Goal: Find specific page/section: Find specific page/section

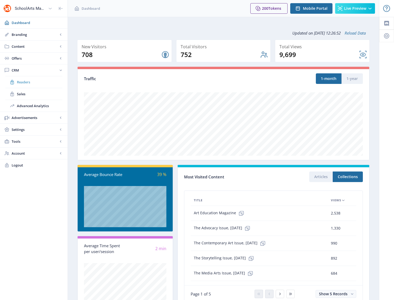
click at [27, 82] on span "Readers" at bounding box center [39, 81] width 45 height 5
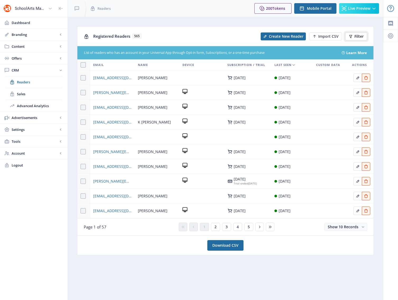
click at [353, 38] on button "Filter" at bounding box center [356, 36] width 22 height 8
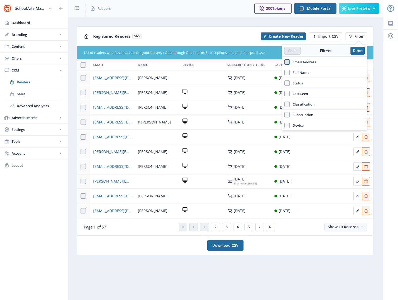
click at [286, 63] on span at bounding box center [286, 61] width 5 height 5
click at [284, 62] on input "Email Address" at bounding box center [284, 62] width 0 height 0
checkbox input "true"
click at [313, 85] on label "Full Name" at bounding box center [324, 85] width 80 height 6
click at [284, 85] on input "Full Name" at bounding box center [284, 85] width 0 height 0
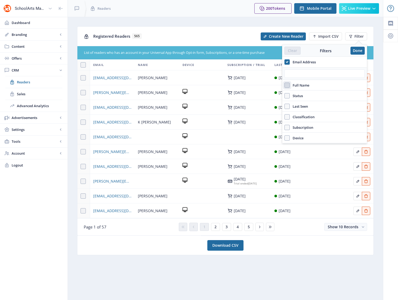
checkbox input "true"
click at [293, 96] on input "text" at bounding box center [324, 97] width 80 height 8
click at [287, 63] on icon at bounding box center [287, 61] width 2 height 5
click at [284, 62] on input "Email Address" at bounding box center [284, 62] width 0 height 0
checkbox input "false"
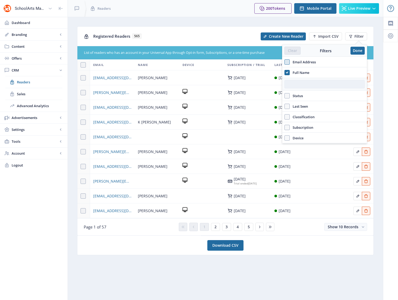
click at [291, 83] on input "text" at bounding box center [324, 84] width 80 height 8
type input "[PERSON_NAME]"
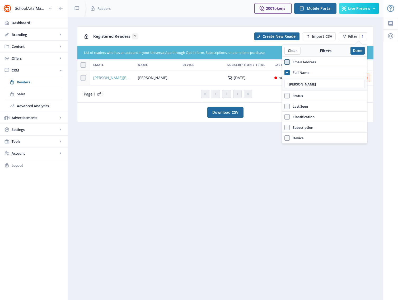
click at [118, 79] on span "[PERSON_NAME][EMAIL_ADDRESS][PERSON_NAME][DOMAIN_NAME]" at bounding box center [112, 78] width 38 height 6
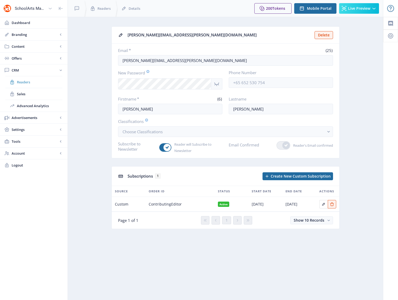
click at [24, 81] on span "Readers" at bounding box center [39, 81] width 45 height 5
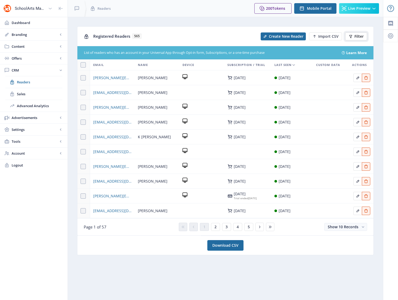
click at [361, 37] on span "Filter" at bounding box center [358, 36] width 9 height 4
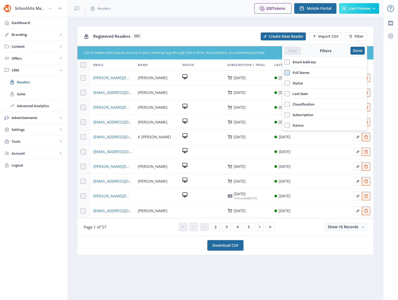
click at [286, 71] on span at bounding box center [286, 72] width 5 height 5
click at [284, 72] on input "Full Name" at bounding box center [284, 72] width 0 height 0
checkbox input "true"
click at [298, 87] on input "text" at bounding box center [324, 84] width 80 height 8
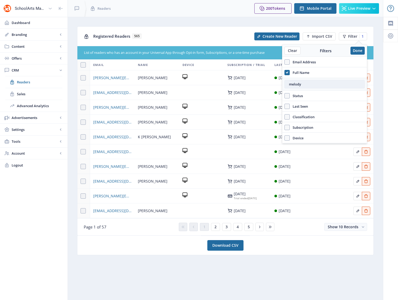
type input "melody"
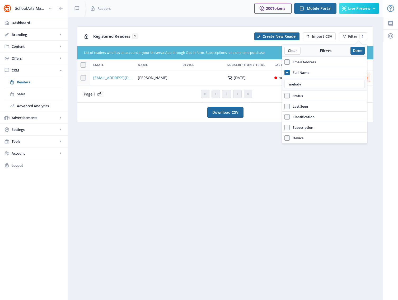
click at [114, 77] on span "[EMAIL_ADDRESS][DOMAIN_NAME]" at bounding box center [112, 78] width 38 height 6
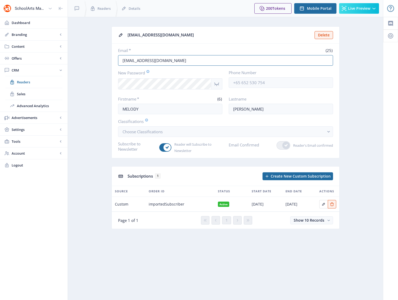
drag, startPoint x: 193, startPoint y: 61, endPoint x: 100, endPoint y: 56, distance: 93.5
click at [100, 56] on app-crm-reader "[EMAIL_ADDRESS][DOMAIN_NAME] Delete Email * (25) [EMAIL_ADDRESS][DOMAIN_NAME] N…" at bounding box center [225, 131] width 296 height 211
